Goal: Information Seeking & Learning: Learn about a topic

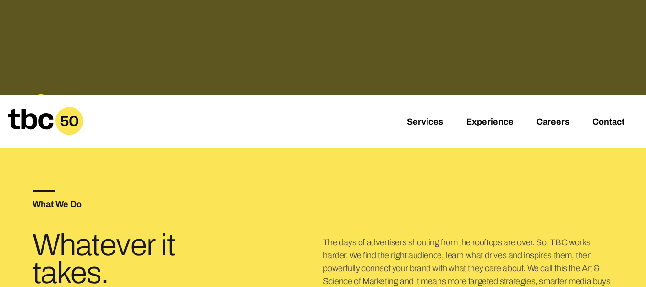
scroll to position [143, 0]
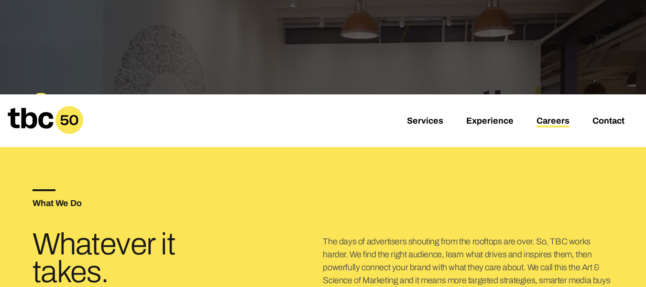
click at [540, 123] on link "Careers" at bounding box center [553, 121] width 33 height 11
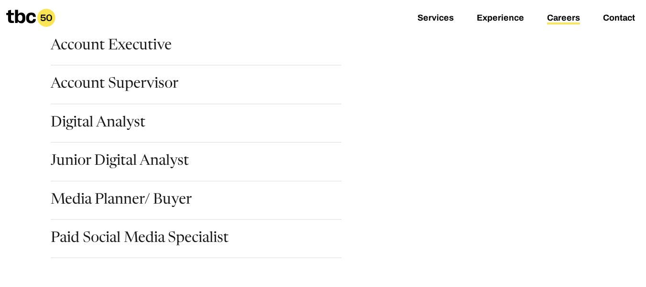
scroll to position [143, 0]
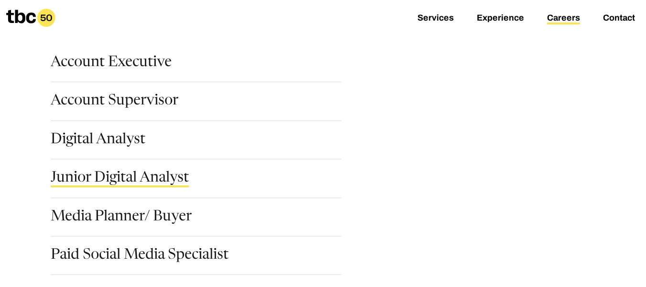
click at [141, 180] on link "Junior Digital Analyst" at bounding box center [120, 179] width 138 height 16
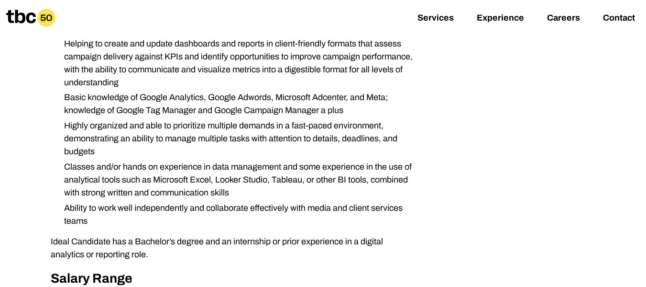
scroll to position [478, 0]
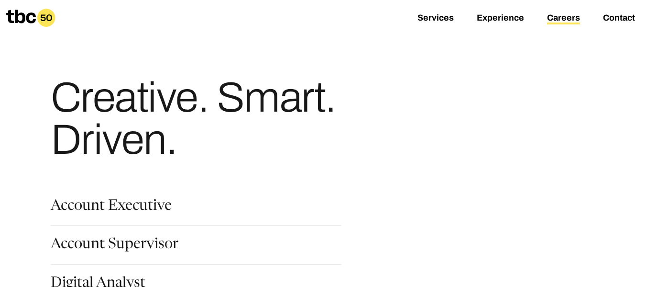
scroll to position [143, 0]
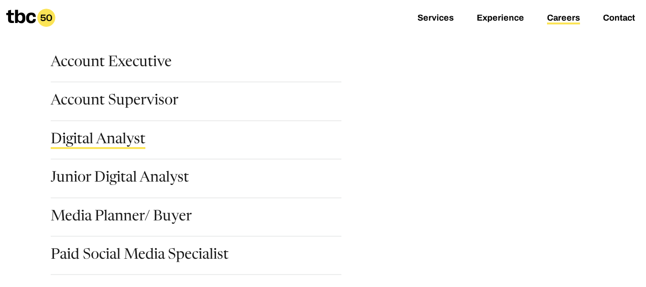
click at [110, 136] on link "Digital Analyst" at bounding box center [98, 140] width 95 height 16
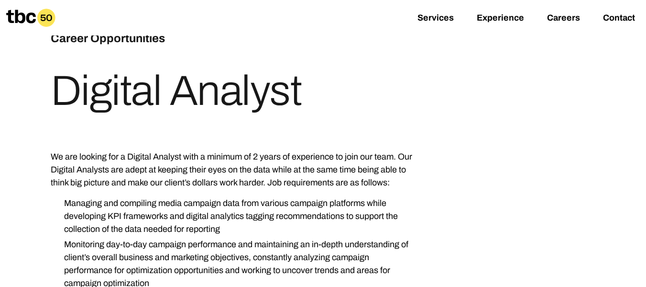
scroll to position [96, 0]
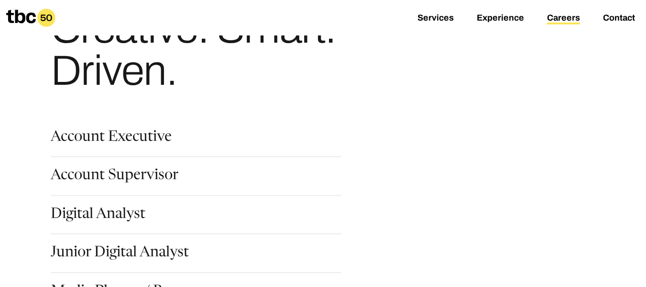
scroll to position [143, 0]
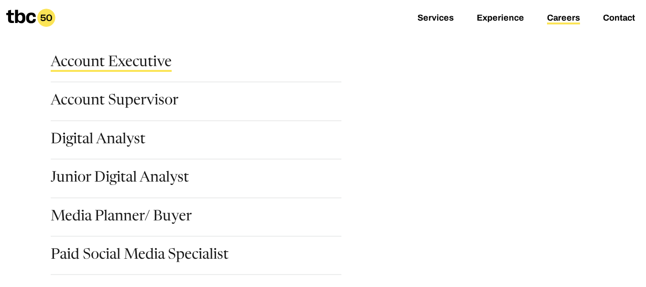
click at [129, 58] on link "Account Executive" at bounding box center [111, 63] width 121 height 16
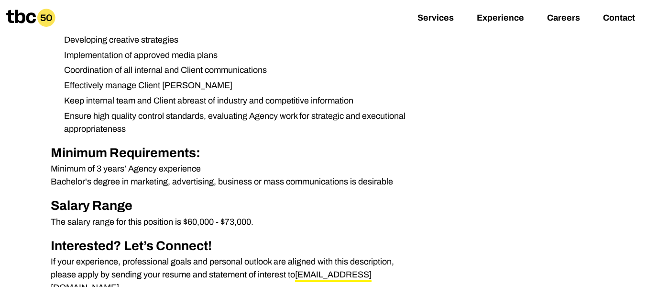
scroll to position [383, 0]
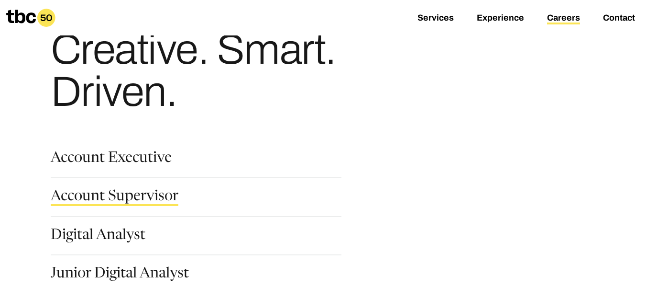
scroll to position [96, 0]
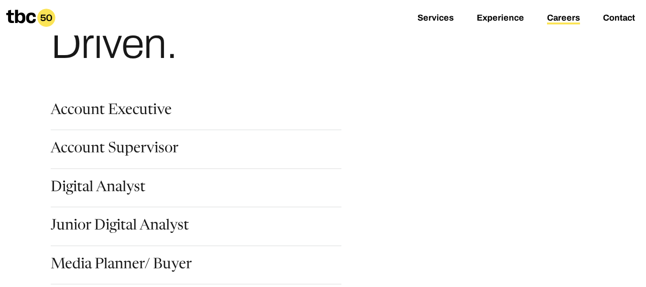
click at [146, 135] on div "Account Executive" at bounding box center [204, 122] width 306 height 38
click at [144, 152] on link "Account Supervisor" at bounding box center [115, 150] width 128 height 16
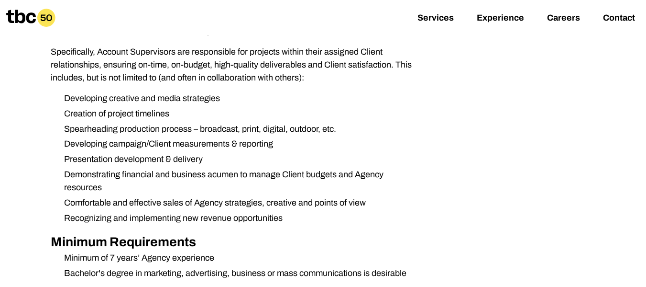
scroll to position [383, 0]
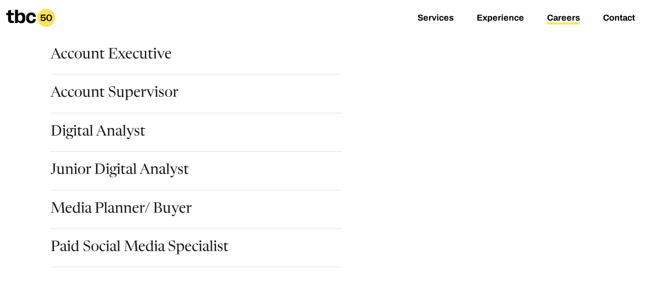
scroll to position [191, 0]
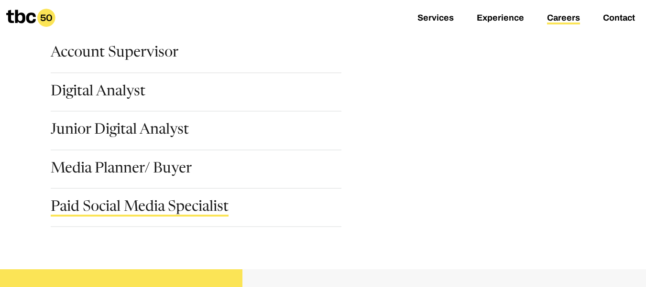
click at [126, 210] on link "Paid Social Media Specialist" at bounding box center [140, 208] width 178 height 16
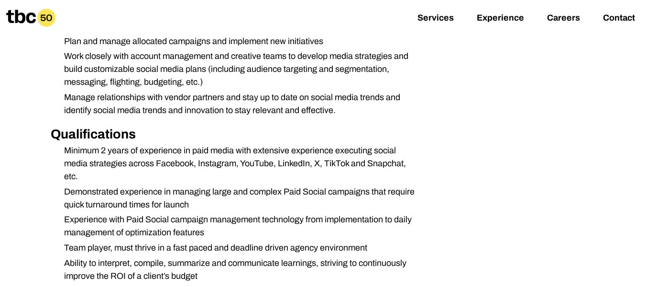
scroll to position [430, 0]
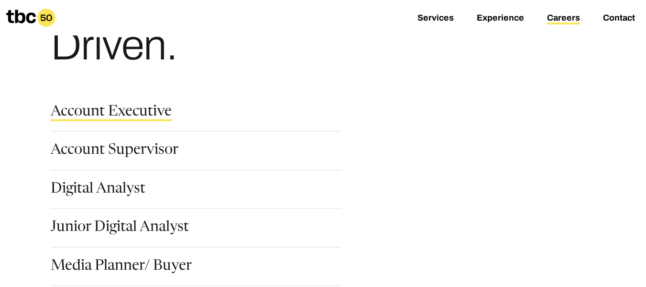
scroll to position [191, 0]
